Goal: Entertainment & Leisure: Consume media (video, audio)

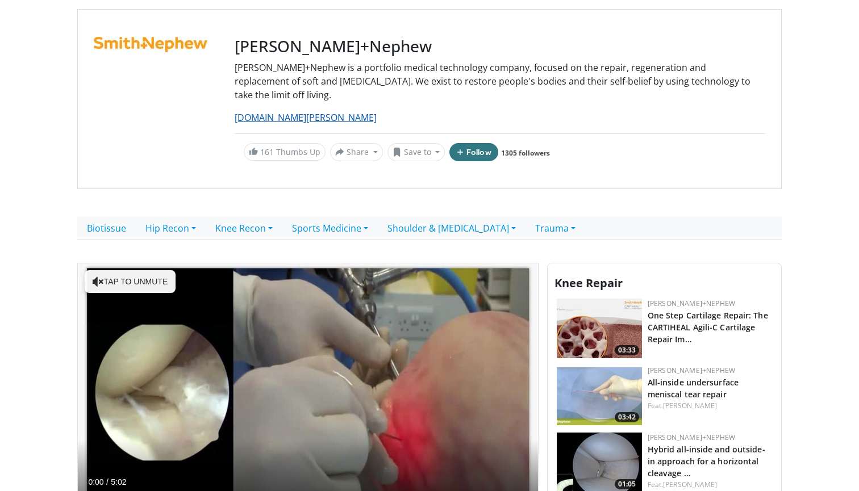
scroll to position [207, 0]
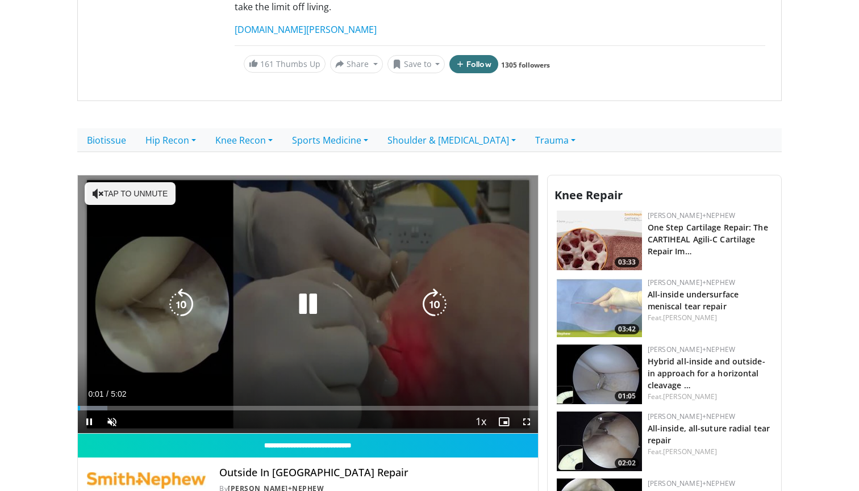
click at [150, 182] on button "Tap to unmute" at bounding box center [130, 193] width 91 height 23
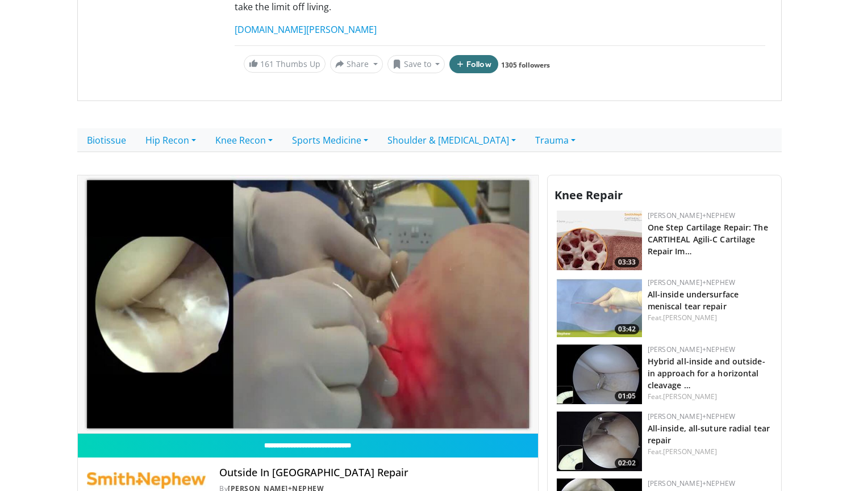
click at [190, 388] on div "10 seconds Tap to unmute" at bounding box center [308, 305] width 460 height 258
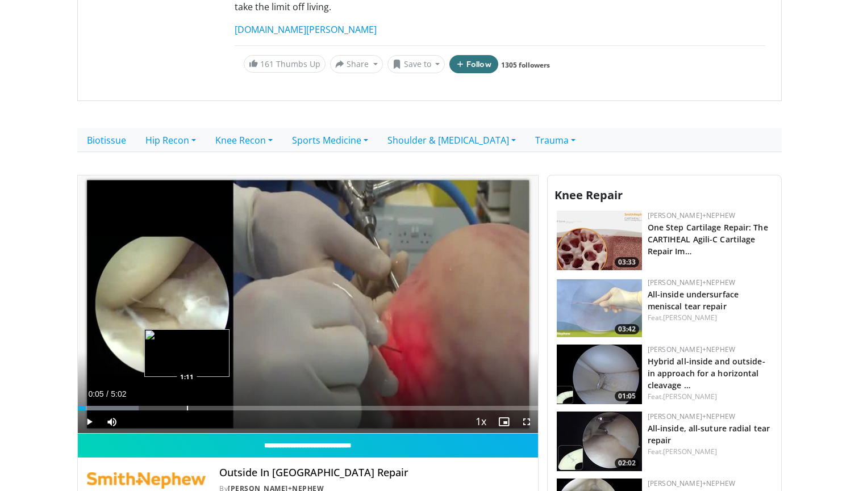
click at [186, 406] on div "Loaded : 13.21% 0:05 1:11" at bounding box center [308, 408] width 460 height 5
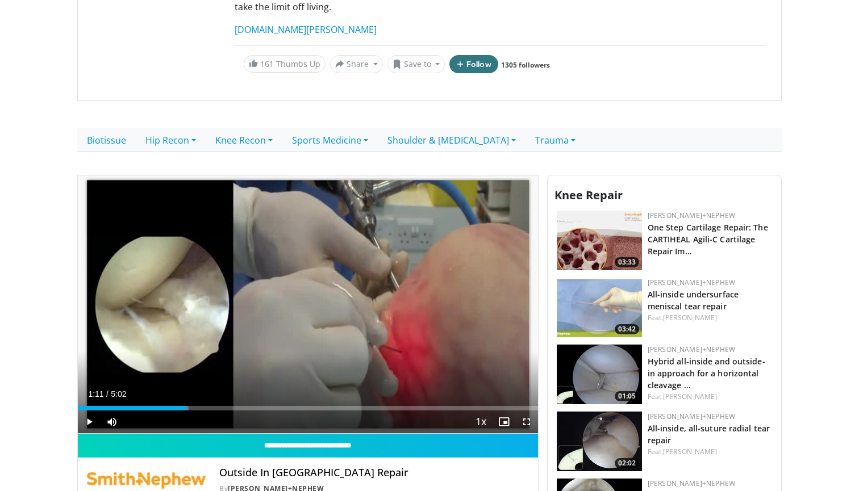
click at [86, 411] on span "Video Player" at bounding box center [89, 422] width 23 height 23
click at [217, 406] on div "Progress Bar" at bounding box center [217, 408] width 1 height 5
click at [209, 400] on div "Loaded : 35.94% 1:31 1:29" at bounding box center [308, 405] width 460 height 11
click at [182, 400] on div "Loaded : 39.84% 1:31 1:08" at bounding box center [308, 405] width 460 height 11
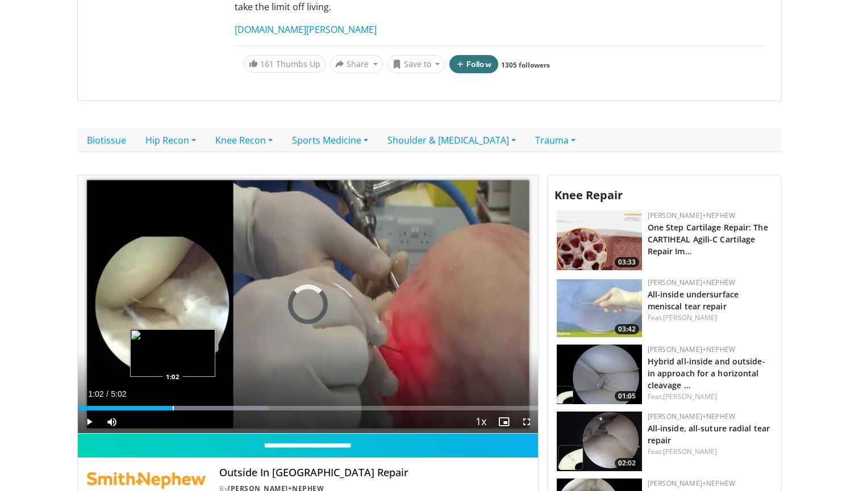
click at [173, 406] on div "Progress Bar" at bounding box center [173, 408] width 1 height 5
click at [166, 406] on div "Loaded : 42.62% 1:03 0:59" at bounding box center [308, 408] width 460 height 5
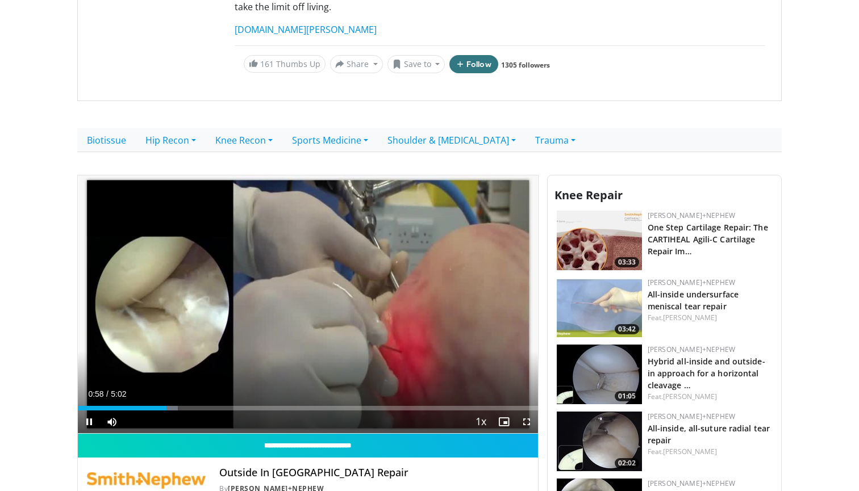
click at [94, 411] on span "Video Player" at bounding box center [89, 422] width 23 height 23
click at [90, 411] on span "Video Player" at bounding box center [89, 422] width 23 height 23
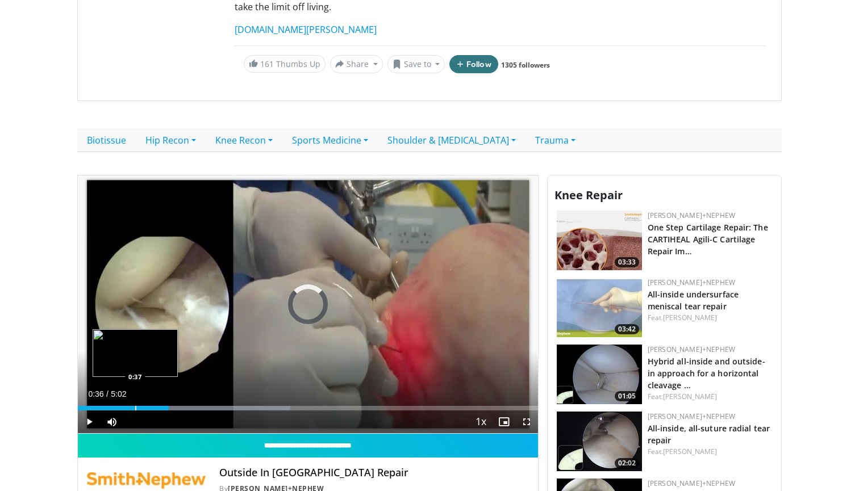
click at [133, 400] on div "Loaded : 46.20% 0:59 0:37" at bounding box center [308, 405] width 460 height 11
click at [524, 411] on span "Video Player" at bounding box center [526, 422] width 23 height 23
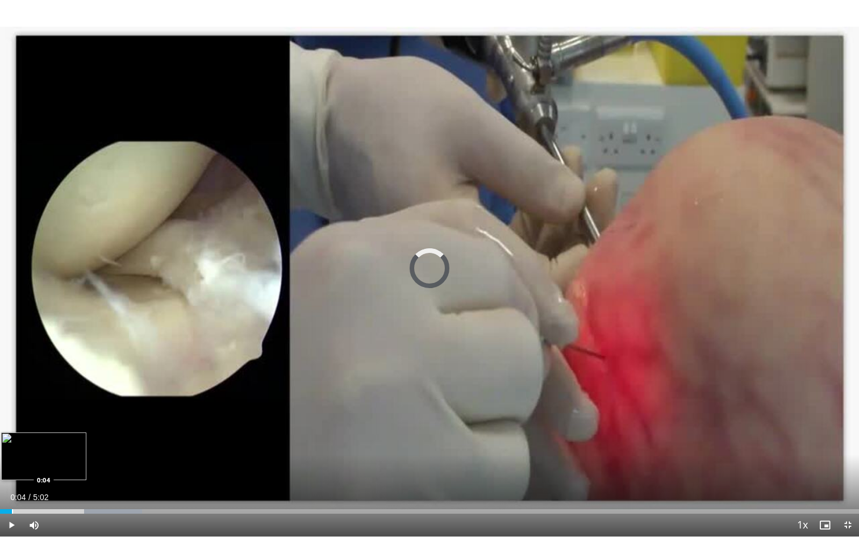
click at [12, 491] on div "Loaded : 16.51% 0:04 0:04" at bounding box center [429, 508] width 859 height 11
click at [15, 491] on span "Video Player" at bounding box center [11, 525] width 23 height 23
click at [9, 491] on span "Video Player" at bounding box center [11, 525] width 23 height 23
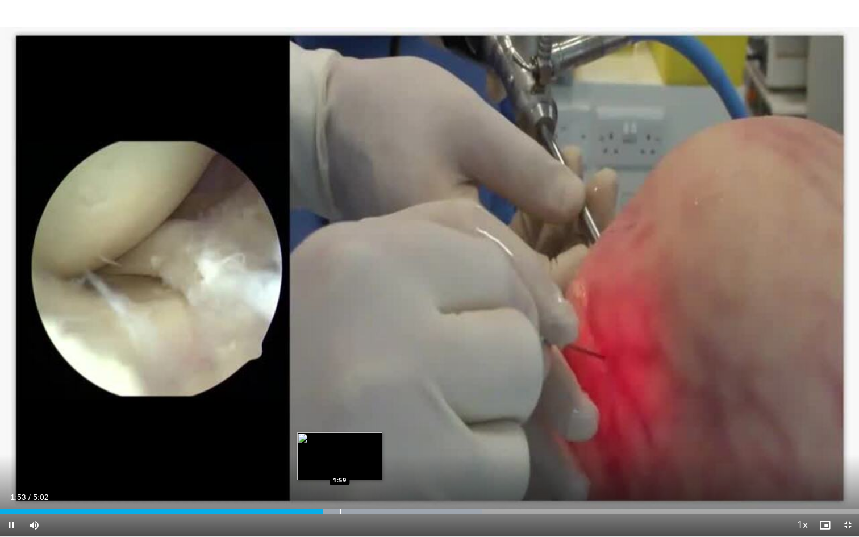
click at [340, 491] on div "Progress Bar" at bounding box center [340, 511] width 1 height 5
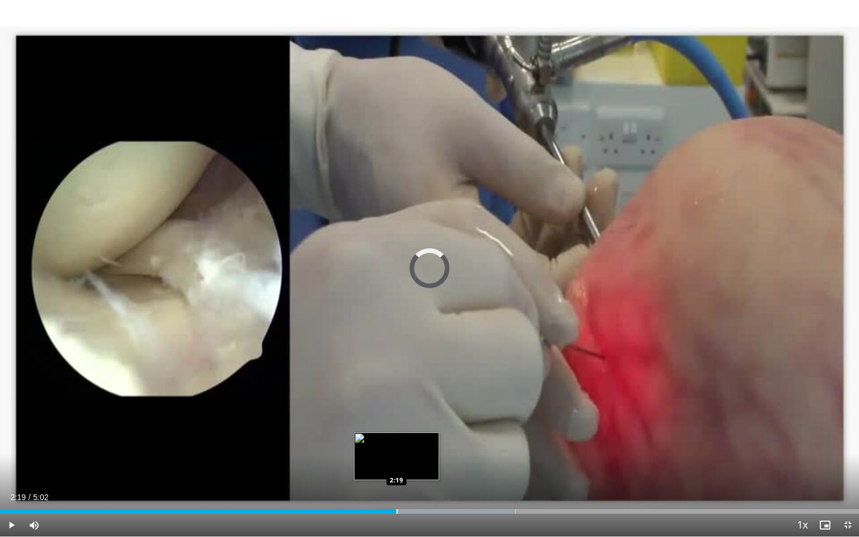
click at [397, 491] on div "Loaded : 60.02% 2:19 2:19" at bounding box center [429, 508] width 859 height 11
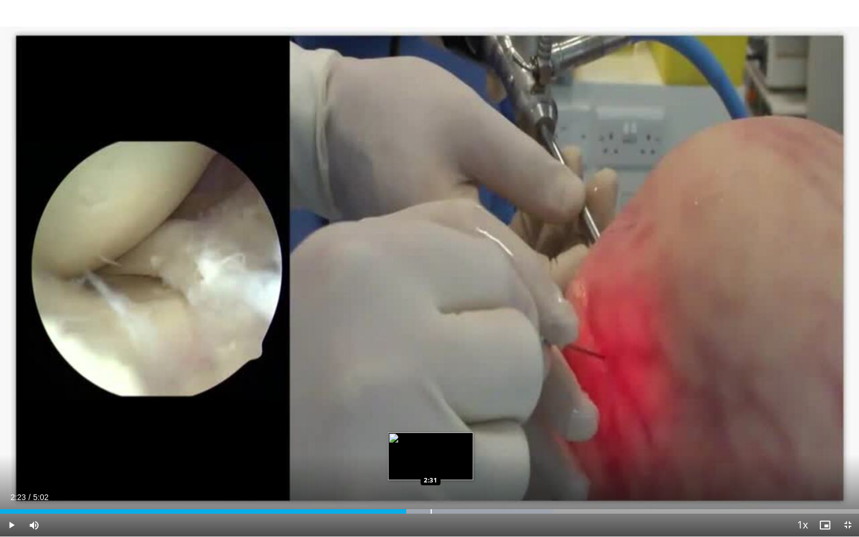
click at [431, 491] on div "Loaded : 64.43% 2:23 2:31" at bounding box center [429, 508] width 859 height 11
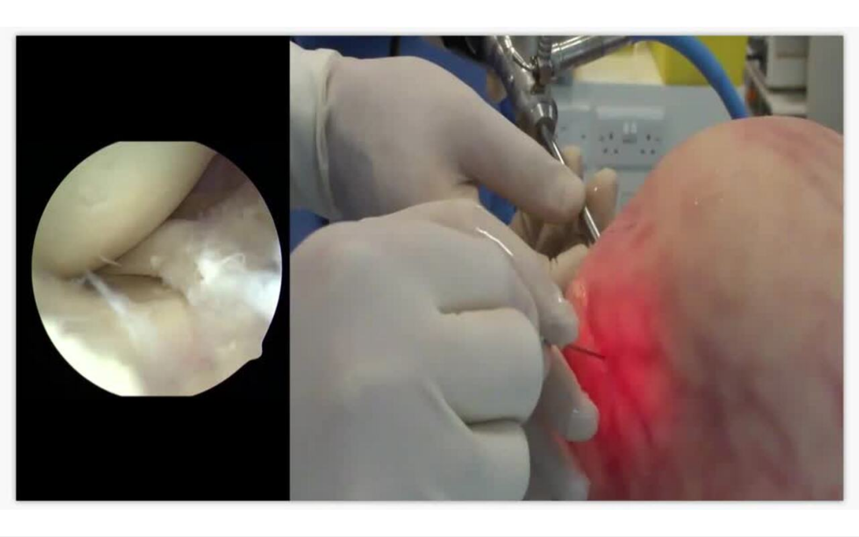
click at [452, 491] on div "Loaded : 65.43% 2:32 2:31" at bounding box center [429, 530] width 859 height 11
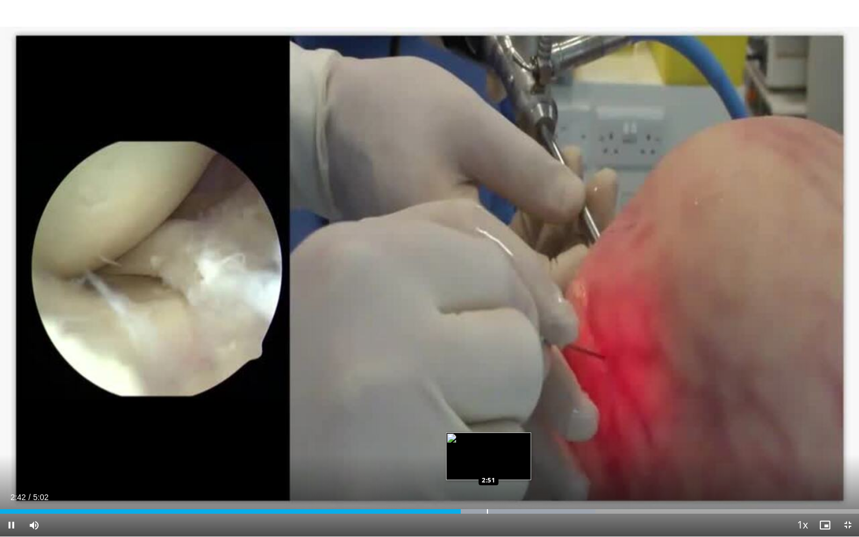
click at [488, 491] on div "Progress Bar" at bounding box center [487, 511] width 1 height 5
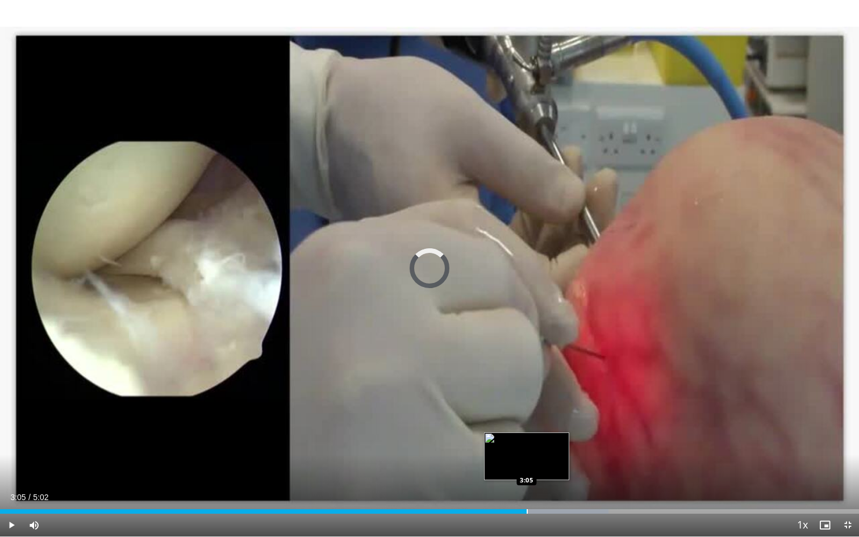
click at [527, 491] on div "Progress Bar" at bounding box center [527, 511] width 1 height 5
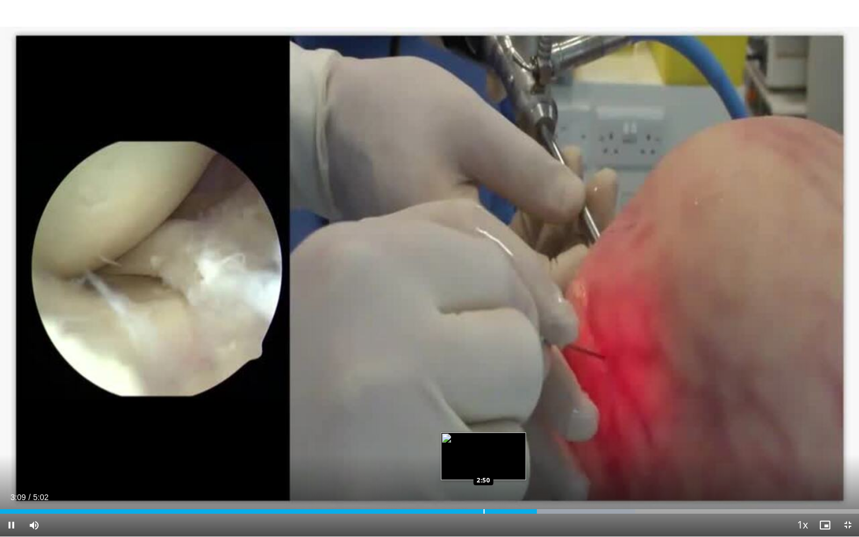
click at [483, 491] on div "Loaded : 73.94% 3:09 2:50" at bounding box center [429, 508] width 859 height 11
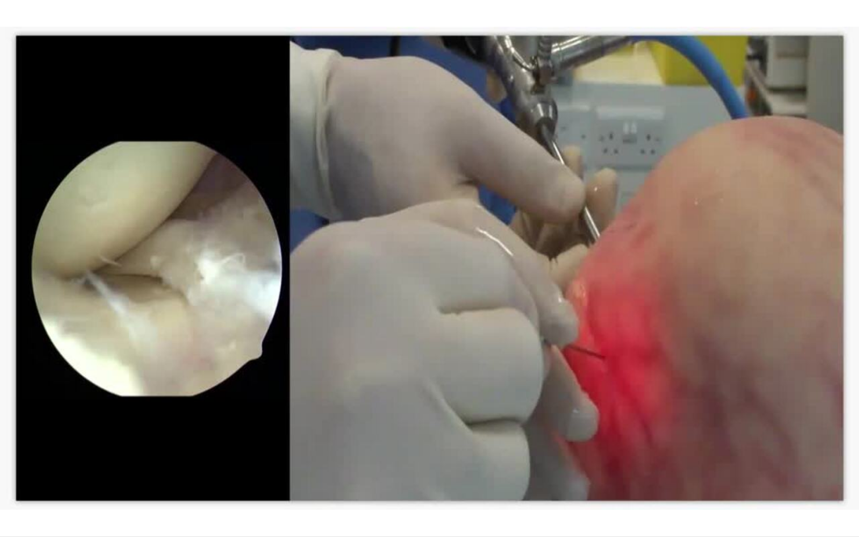
click at [452, 491] on div "Loaded : 76.03% 2:50 2:50" at bounding box center [429, 530] width 859 height 11
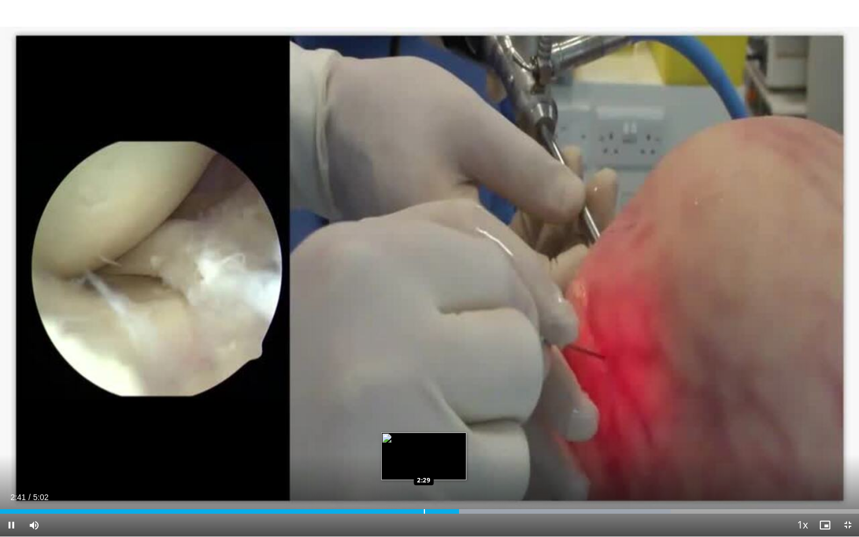
click at [424, 491] on div "Loaded : 78.13% 2:41 2:29" at bounding box center [429, 508] width 859 height 11
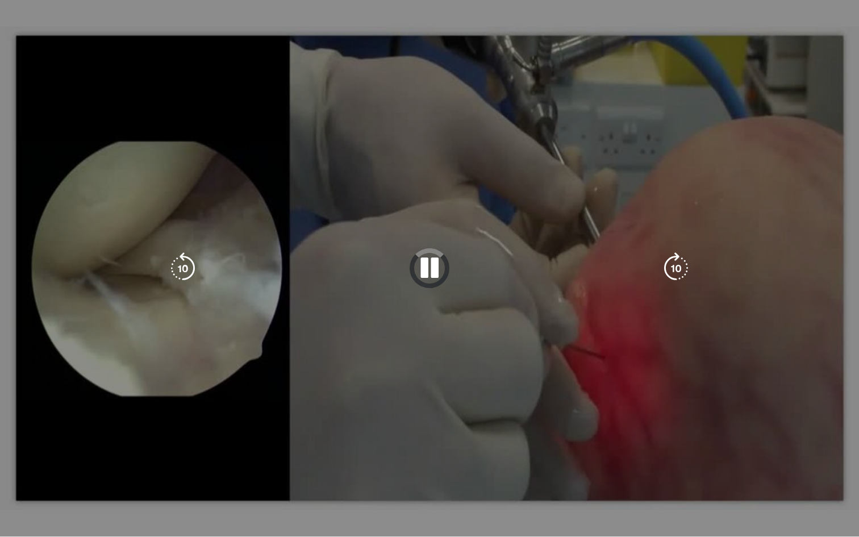
click at [406, 491] on video-js "**********" at bounding box center [429, 268] width 859 height 537
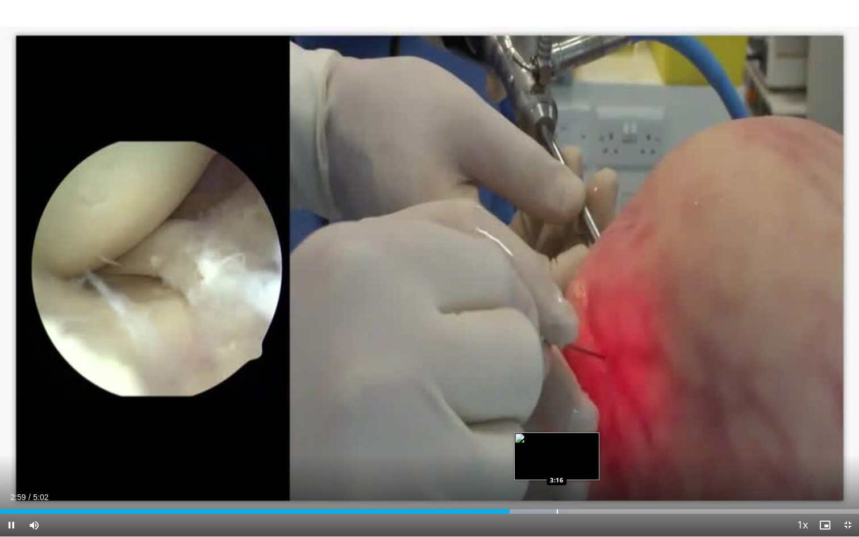
click at [561, 491] on div "Progress Bar" at bounding box center [488, 511] width 159 height 5
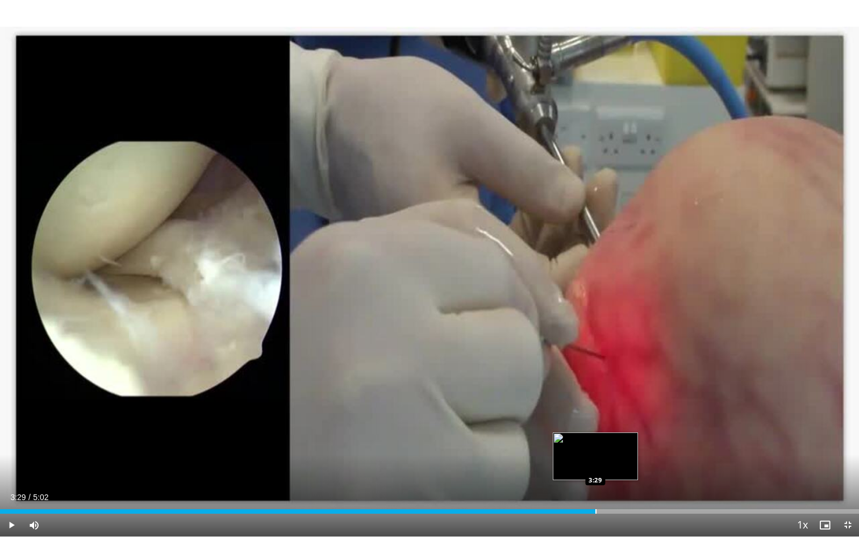
click at [595, 491] on div "Progress Bar" at bounding box center [595, 511] width 1 height 5
click at [641, 491] on div "Current Time 3:29 / Duration 5:02 Pause Skip Backward Skip Forward Mute 100% Lo…" at bounding box center [429, 525] width 859 height 23
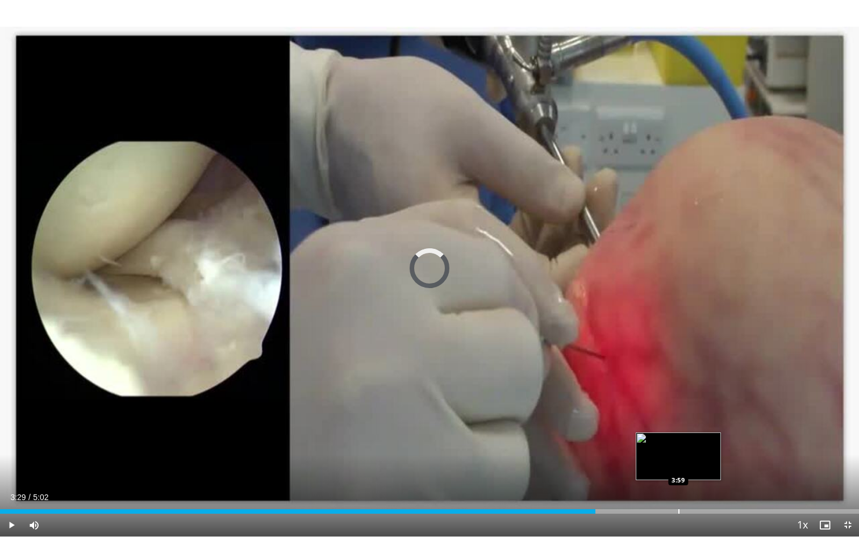
click at [678, 491] on div "Loaded : 66.12% 3:59 3:59" at bounding box center [429, 508] width 859 height 11
click at [11, 491] on span "Video Player" at bounding box center [11, 525] width 23 height 23
